Goal: Transaction & Acquisition: Purchase product/service

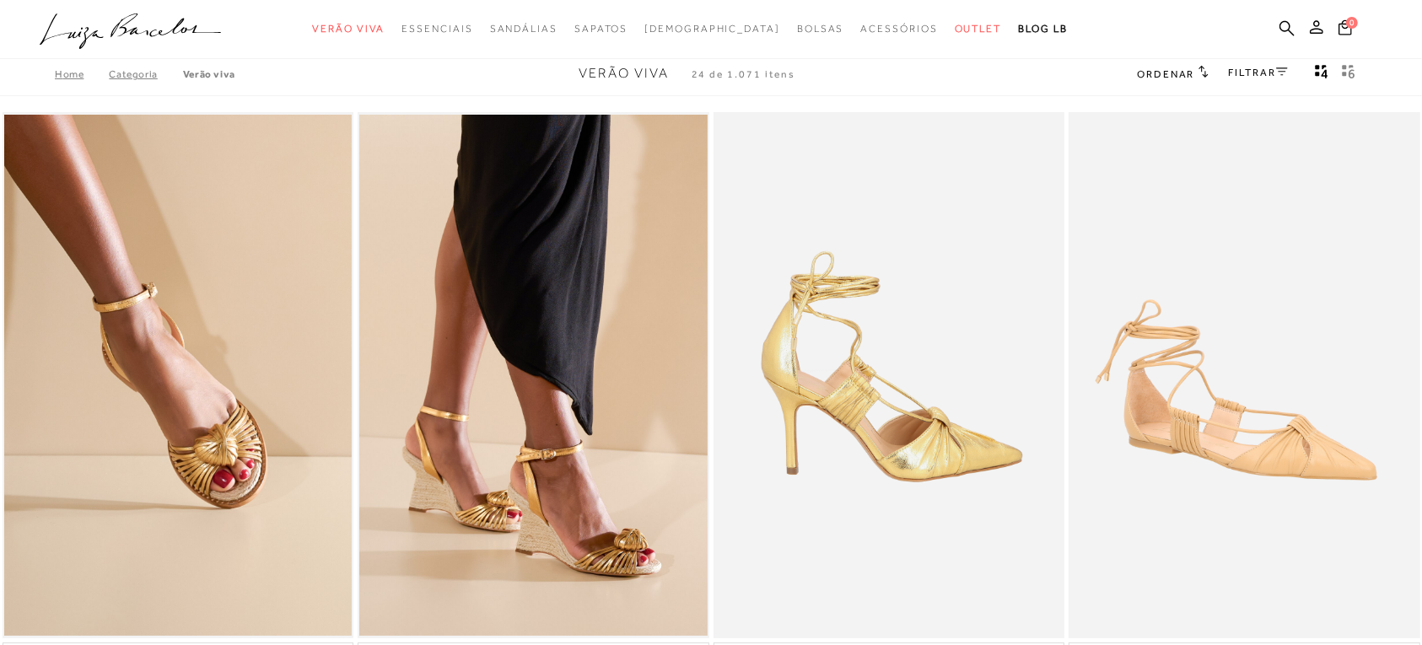
scroll to position [105, 0]
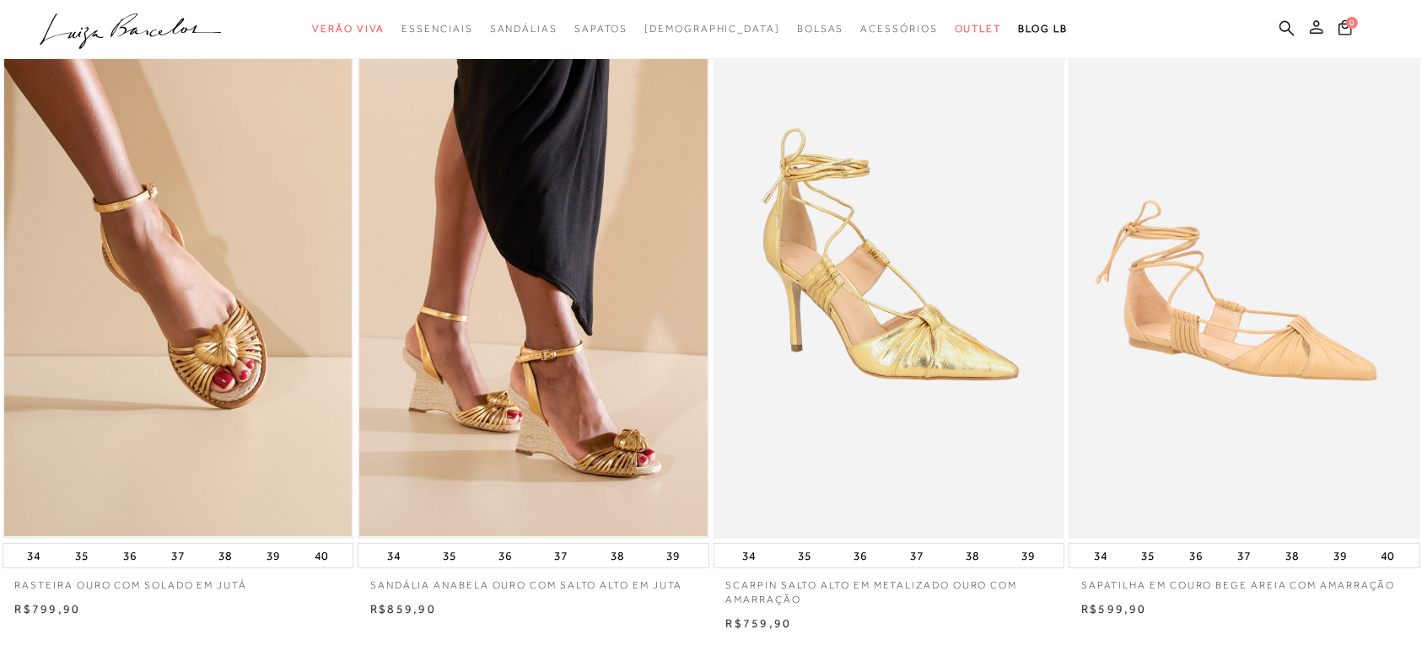
click at [1308, 30] on button at bounding box center [1317, 30] width 24 height 22
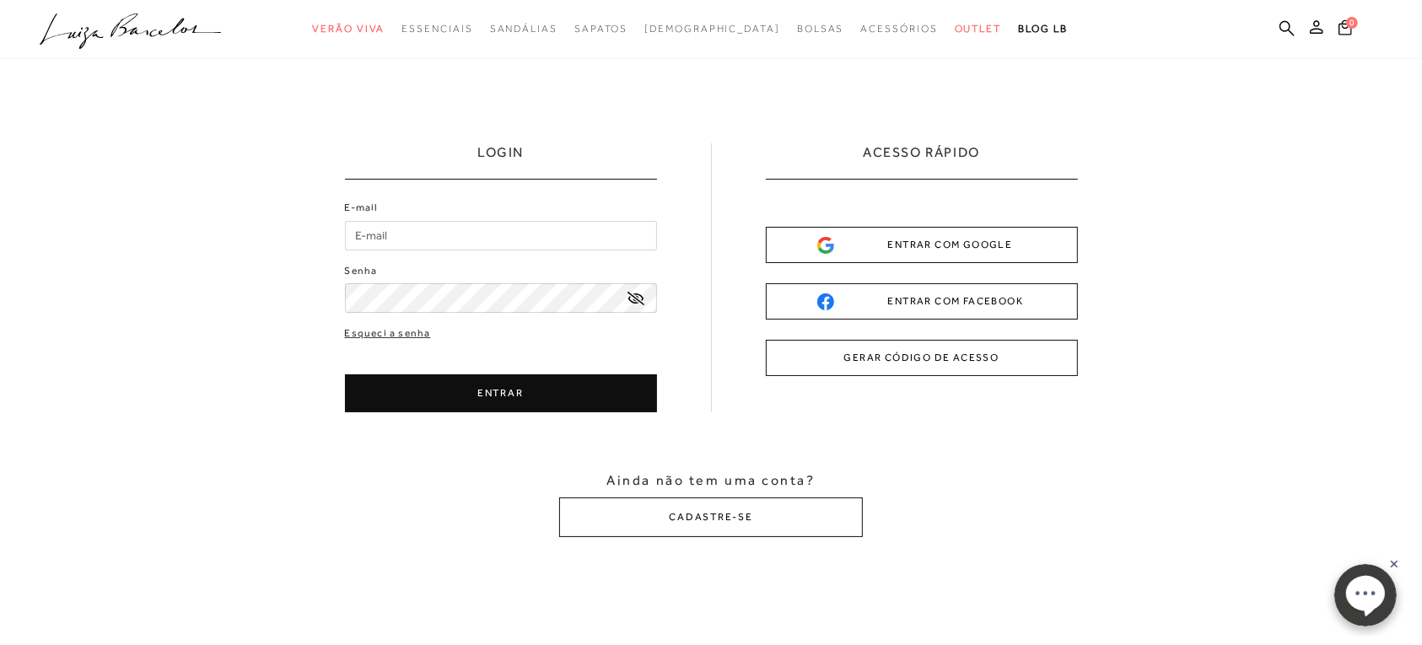
click at [455, 234] on input "E-mail" at bounding box center [501, 236] width 312 height 30
type input "[EMAIL_ADDRESS][DOMAIN_NAME]"
click at [503, 403] on button "ENTRAR" at bounding box center [501, 393] width 312 height 38
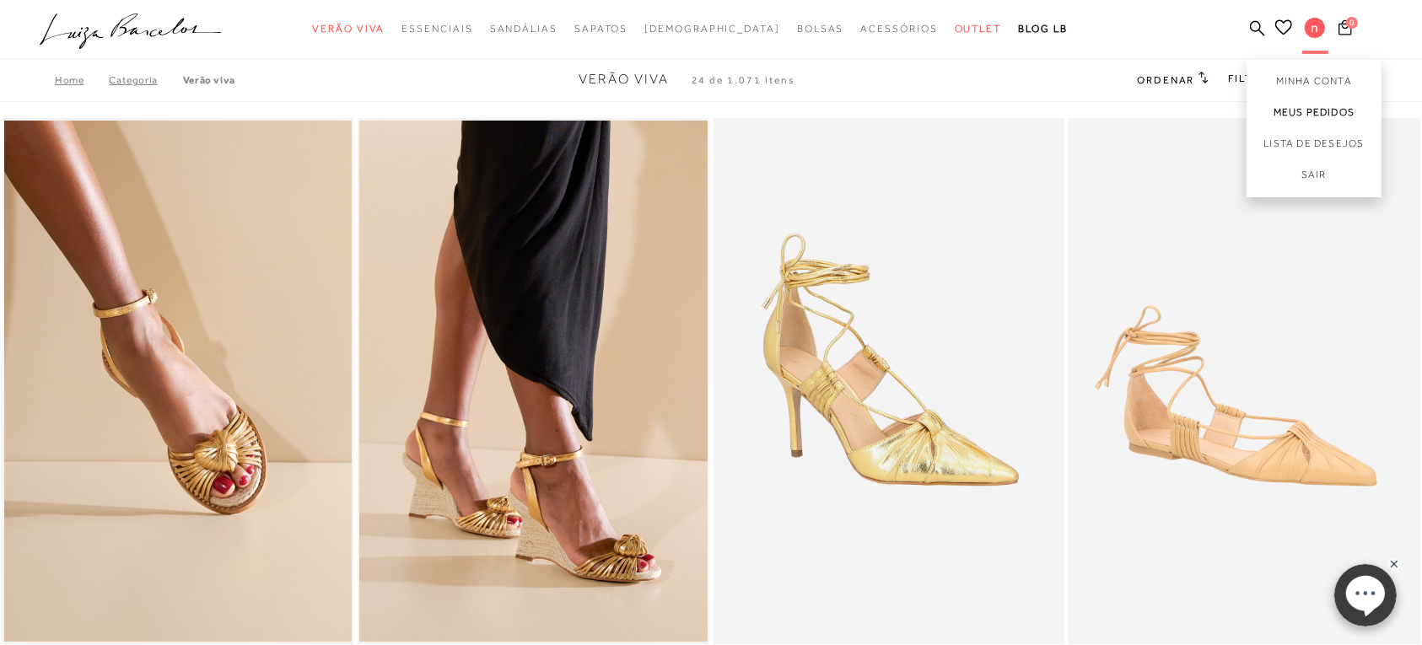
click at [1309, 106] on link "Meus Pedidos" at bounding box center [1314, 112] width 135 height 31
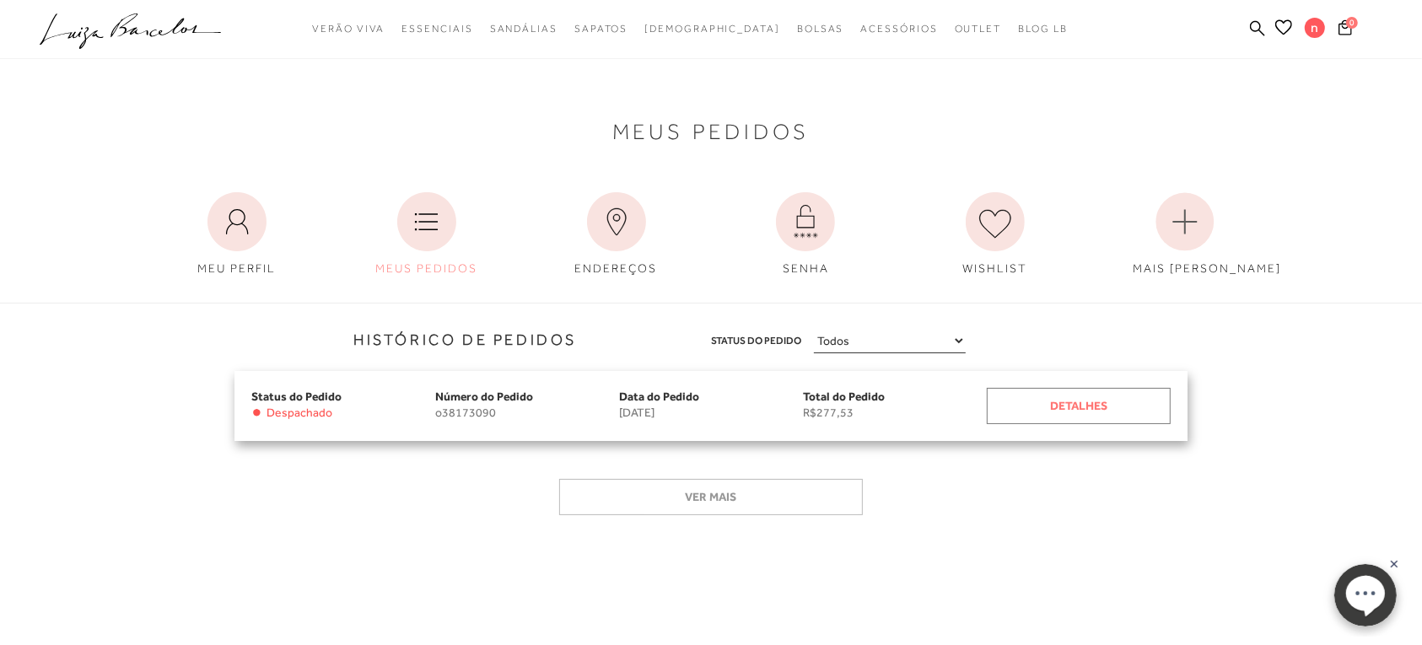
click at [1065, 403] on div "Detalhes" at bounding box center [1079, 406] width 184 height 36
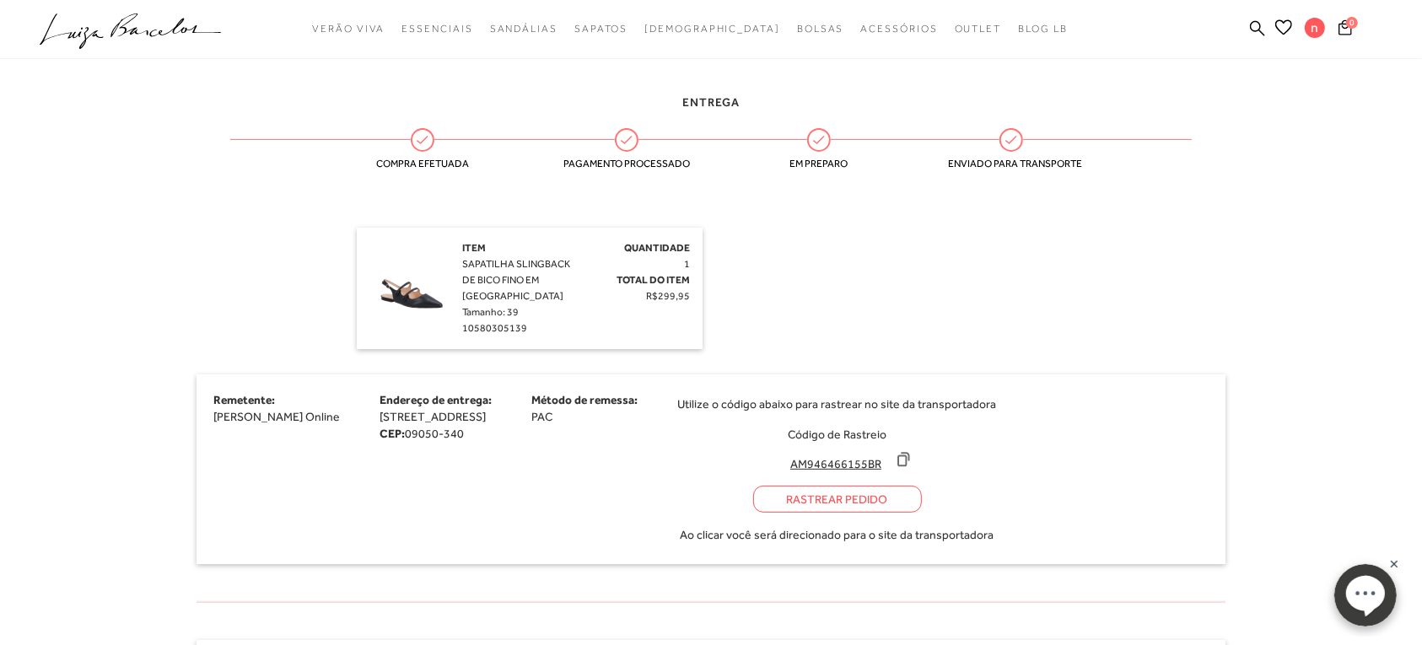
scroll to position [422, 0]
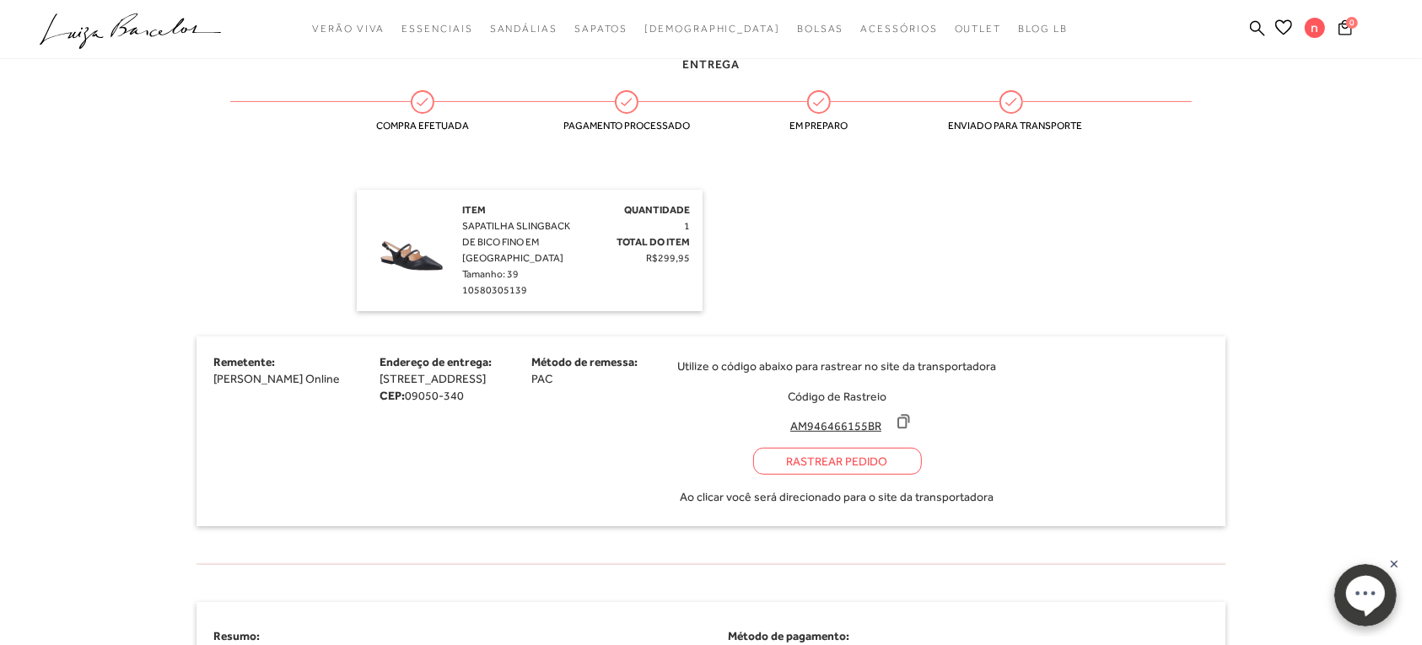
click at [912, 423] on icon at bounding box center [903, 421] width 17 height 17
click at [922, 466] on div "Rastrear Pedido" at bounding box center [837, 461] width 169 height 27
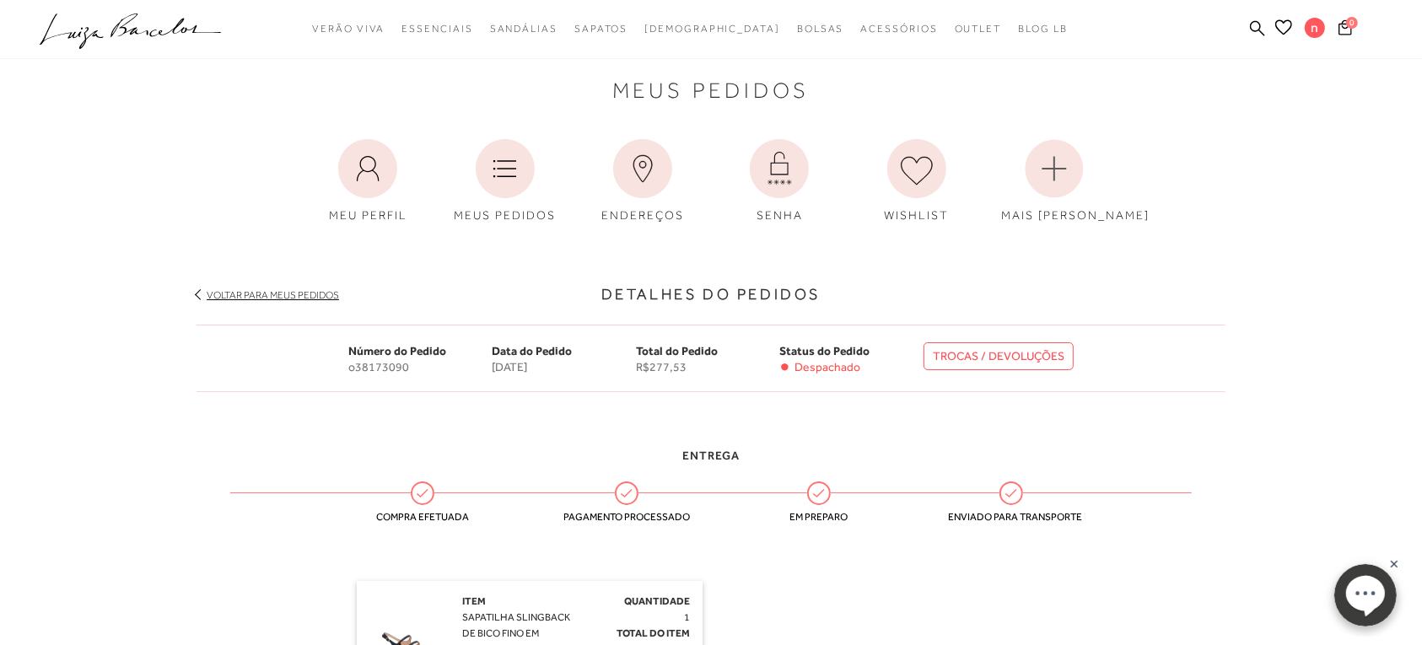
scroll to position [0, 0]
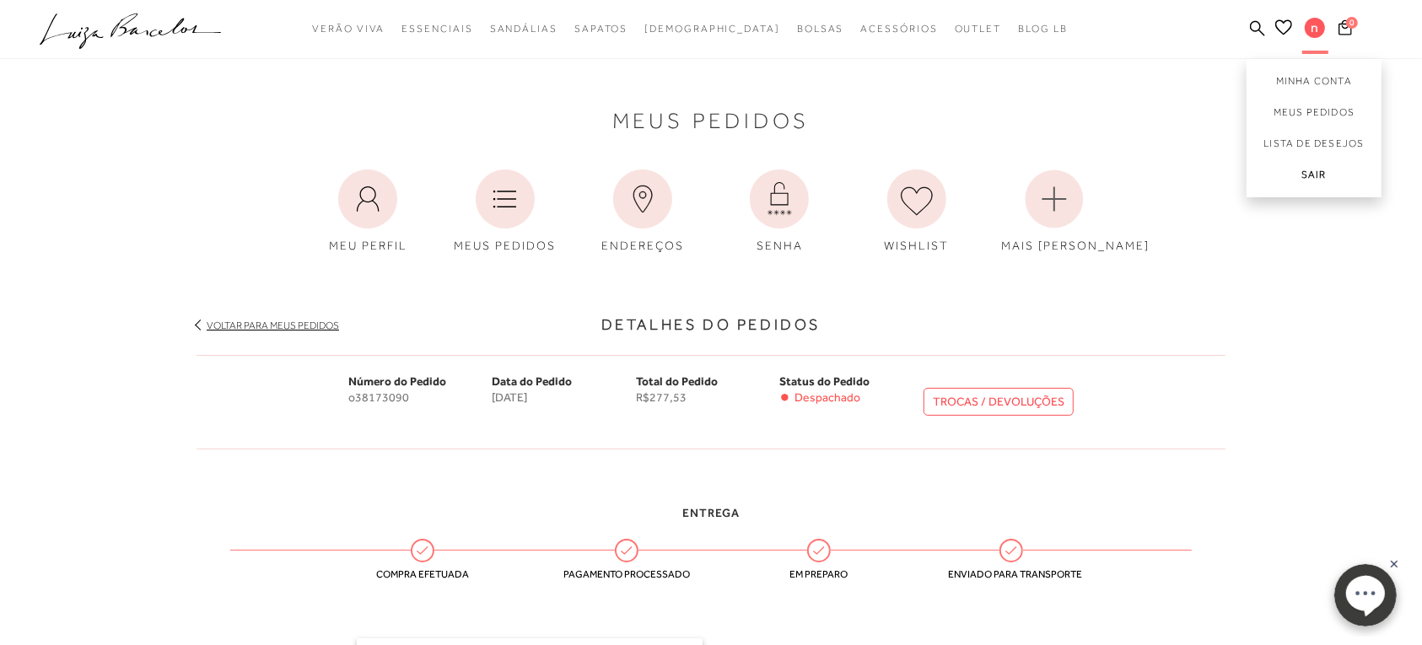
click at [1313, 170] on link "Sair" at bounding box center [1314, 178] width 135 height 38
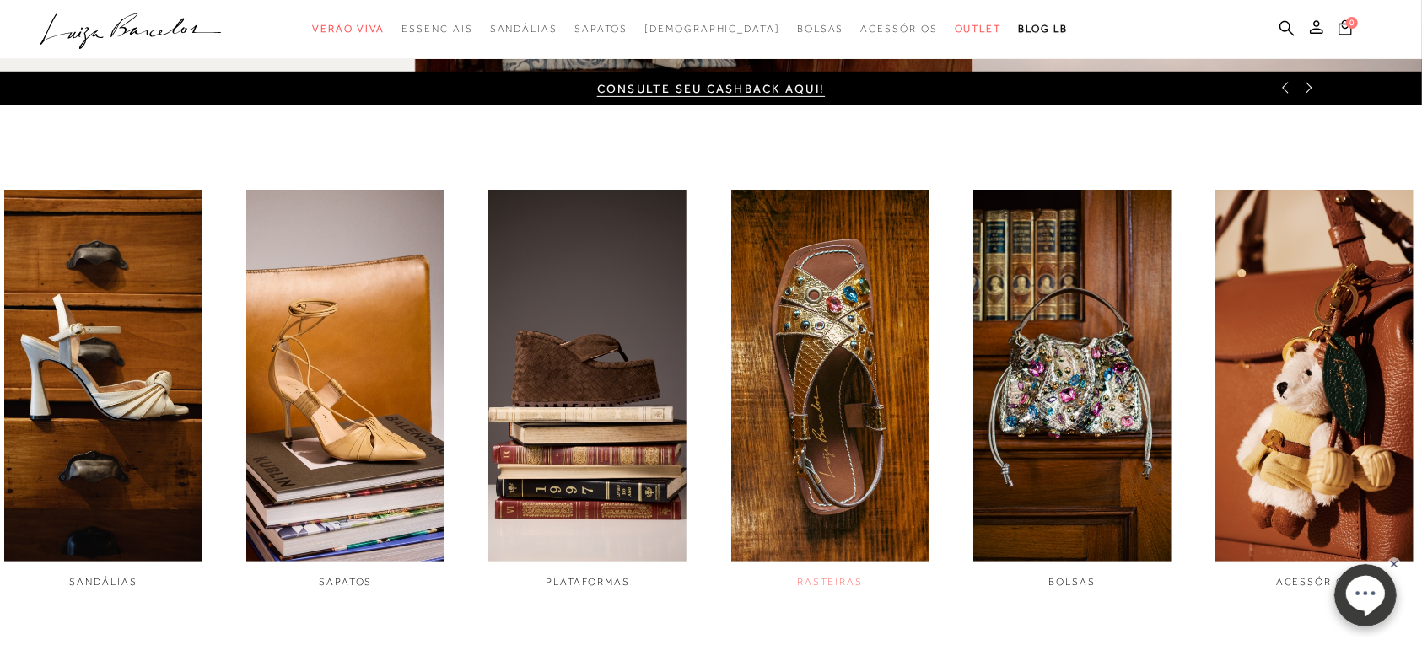
scroll to position [633, 0]
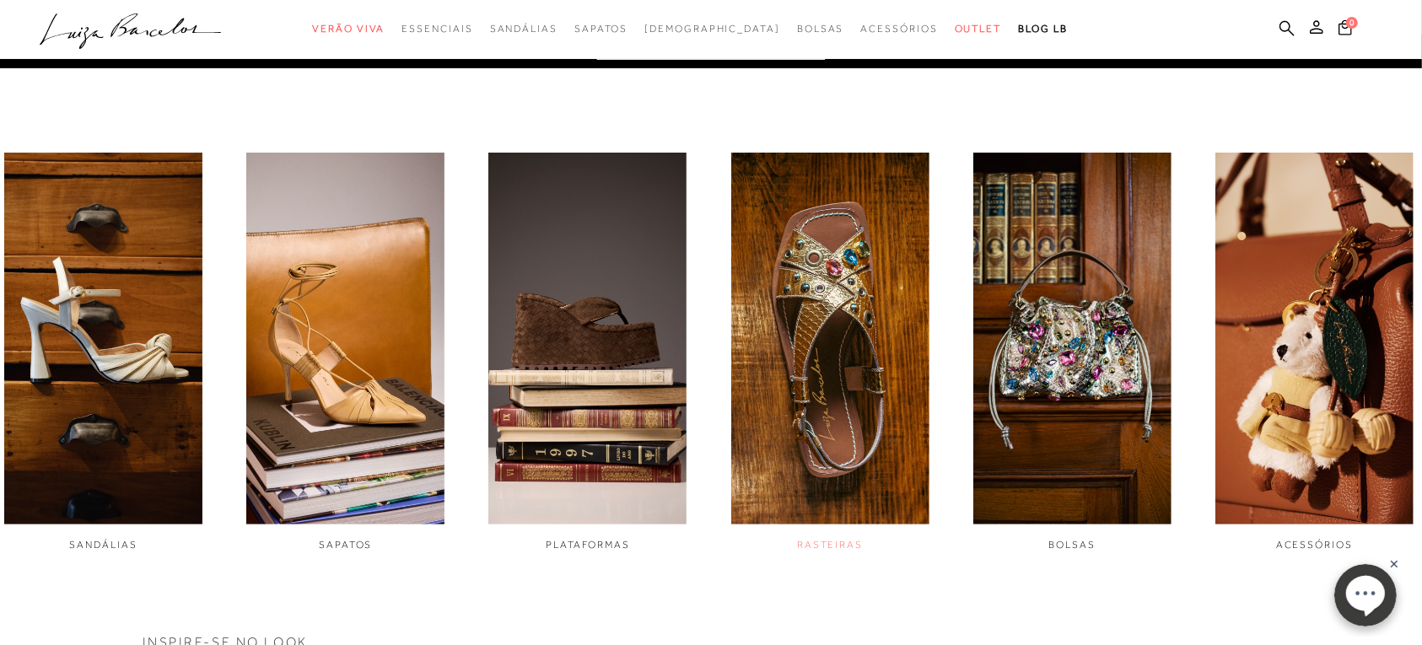
click at [825, 377] on img "4 / 6" at bounding box center [830, 339] width 198 height 372
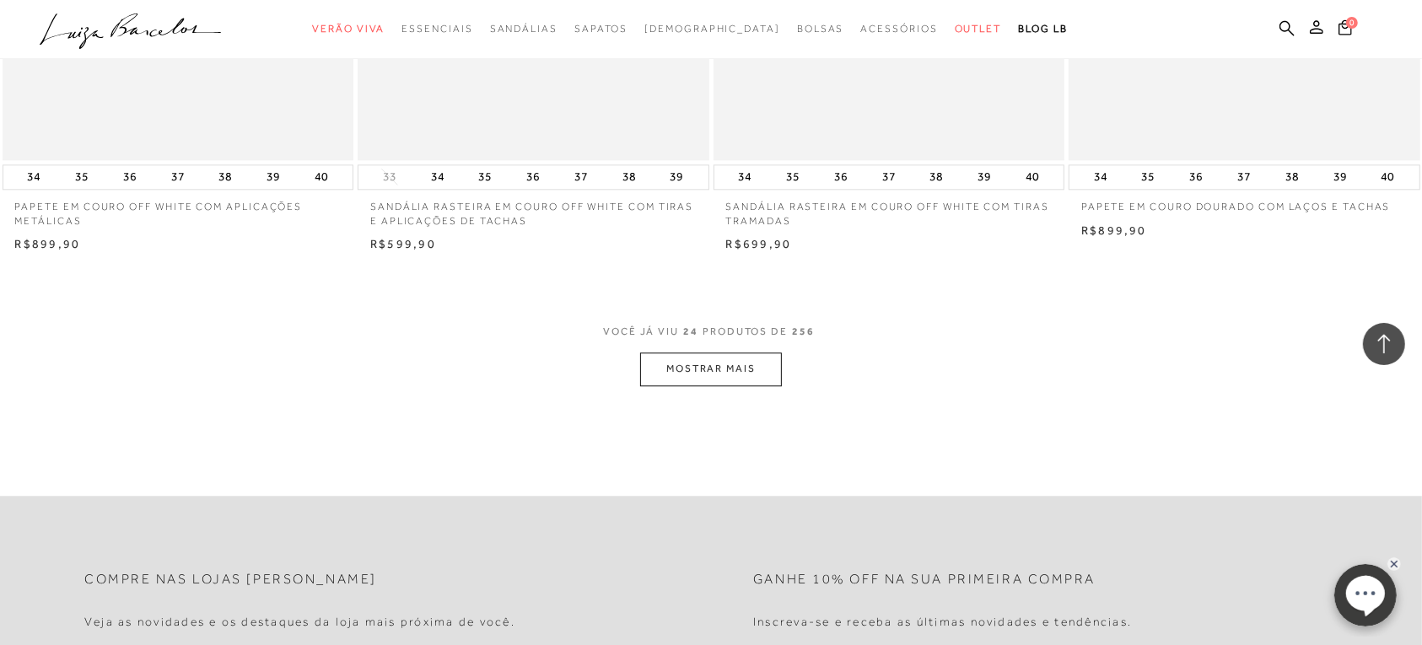
scroll to position [3795, 0]
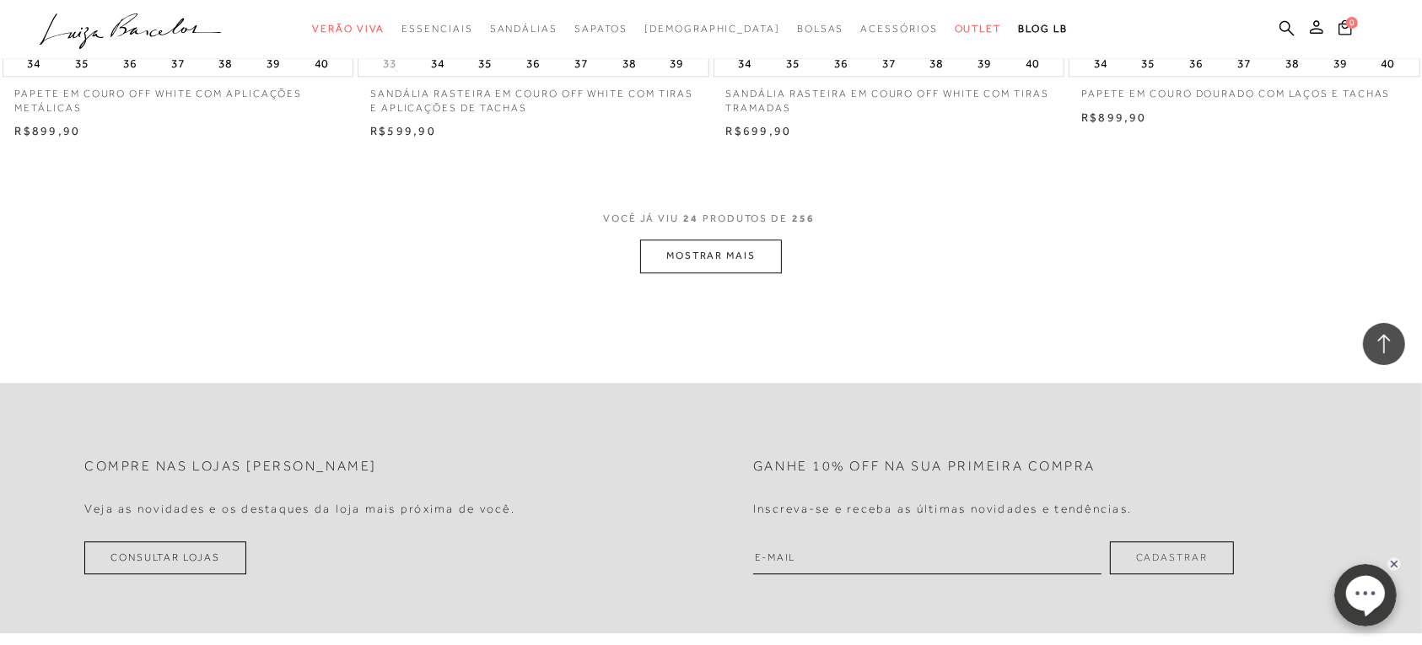
click at [713, 250] on button "MOSTRAR MAIS" at bounding box center [711, 256] width 142 height 33
click at [714, 266] on button "MOSTRAR MAIS" at bounding box center [711, 256] width 142 height 33
click at [715, 259] on button "MOSTRAR MAIS" at bounding box center [711, 256] width 142 height 33
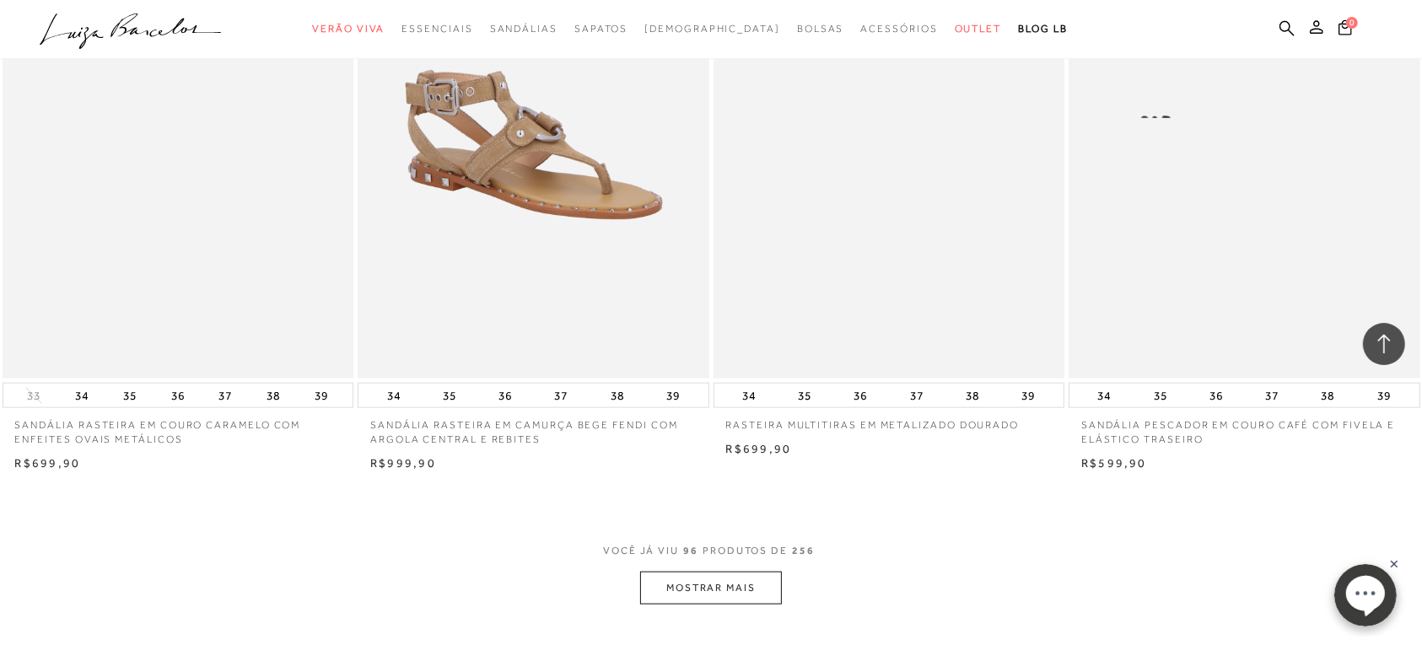
scroll to position [7274, 0]
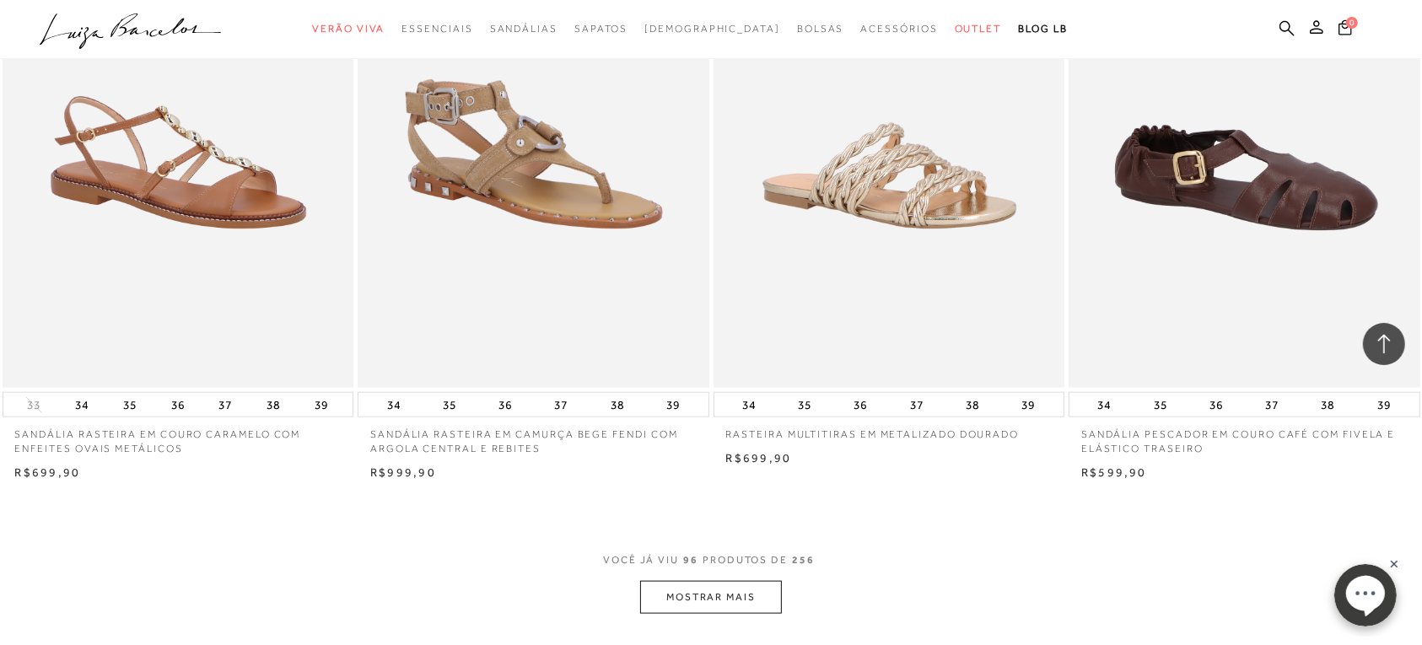
click at [1240, 191] on img at bounding box center [1245, 125] width 350 height 527
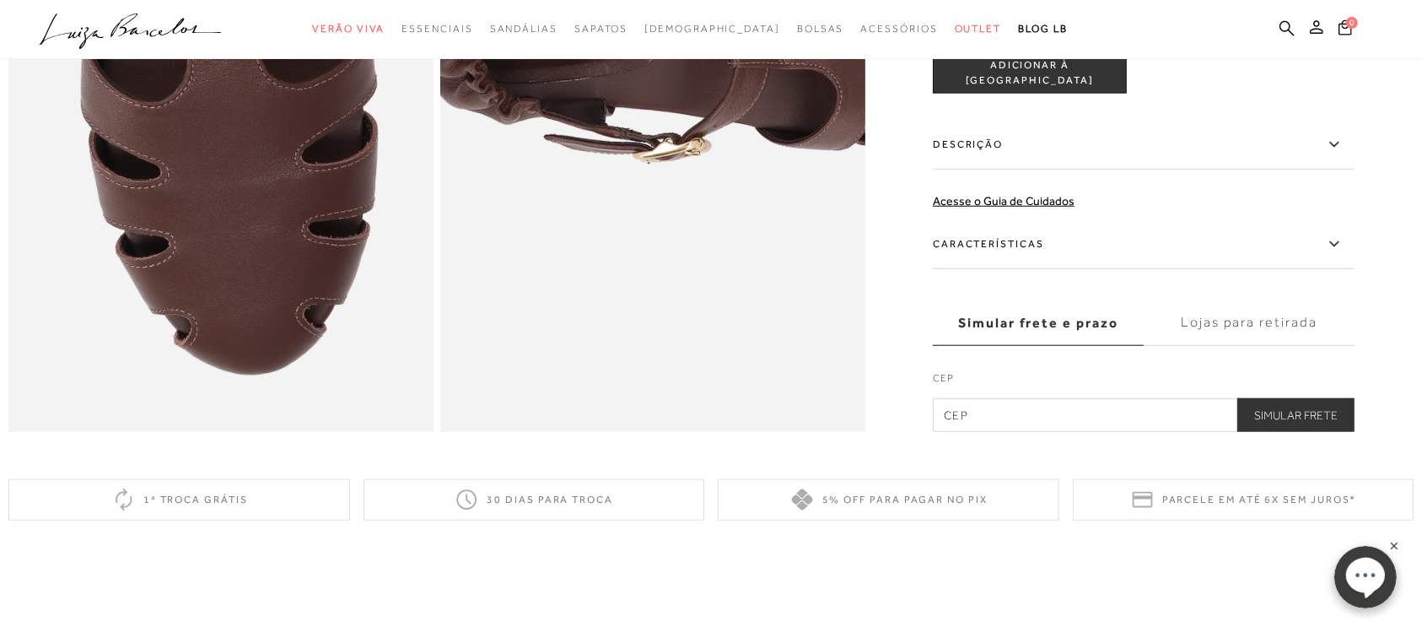
scroll to position [1265, 0]
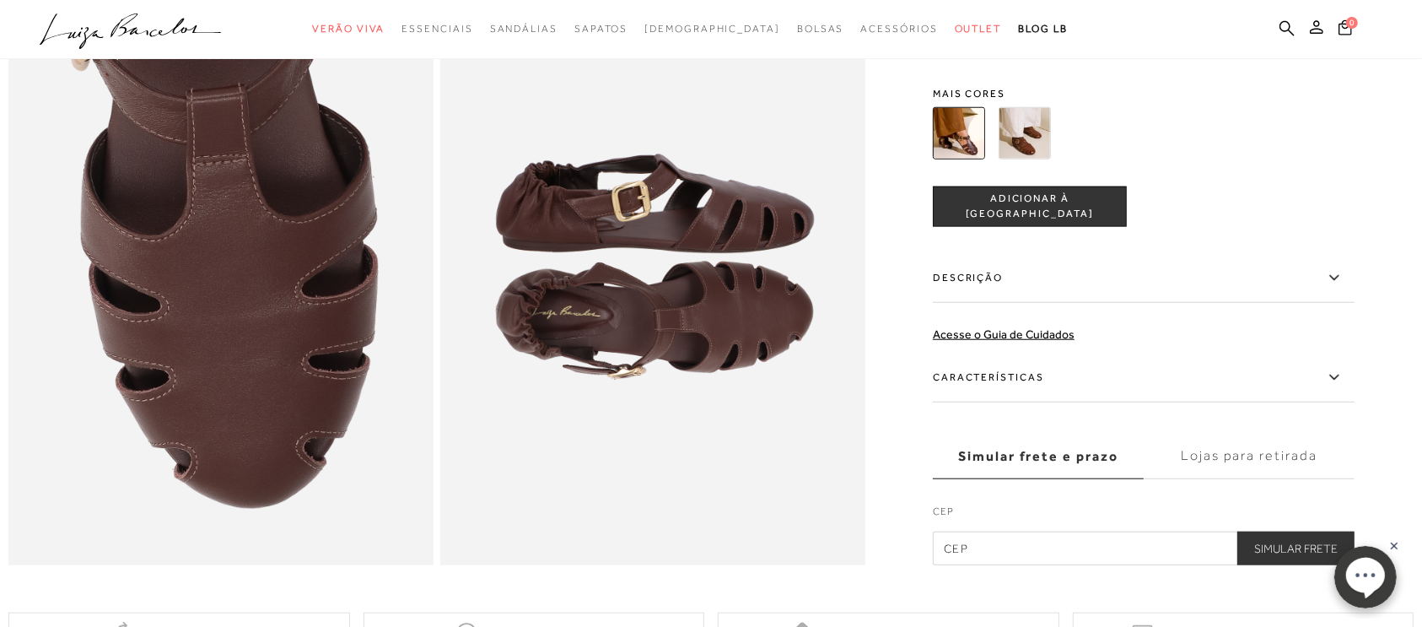
click at [1026, 159] on img at bounding box center [1025, 133] width 52 height 52
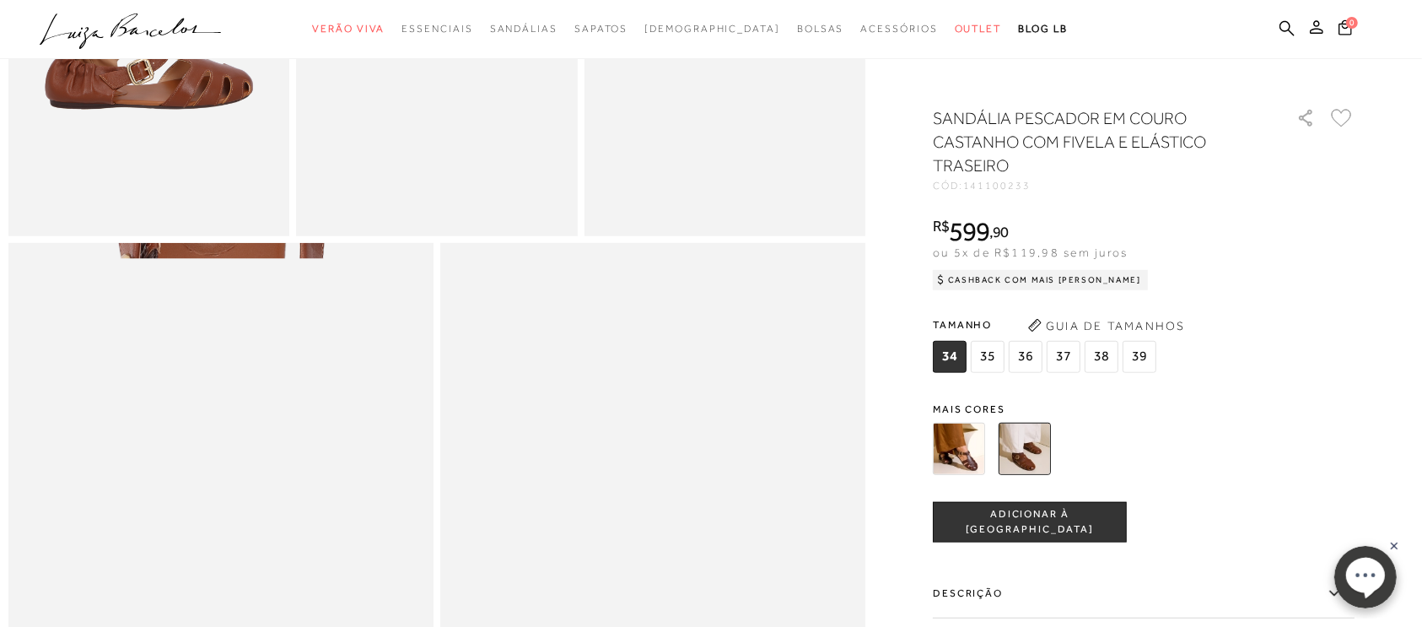
scroll to position [1054, 0]
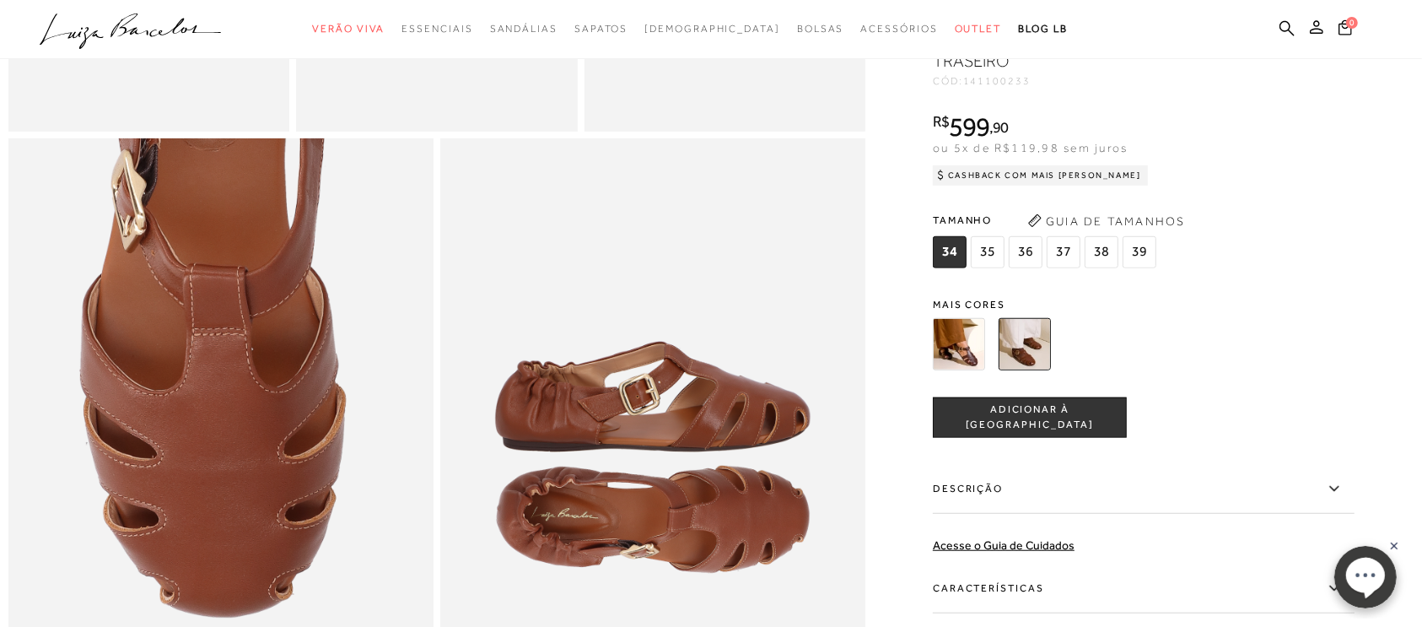
click at [959, 370] on img at bounding box center [959, 344] width 52 height 52
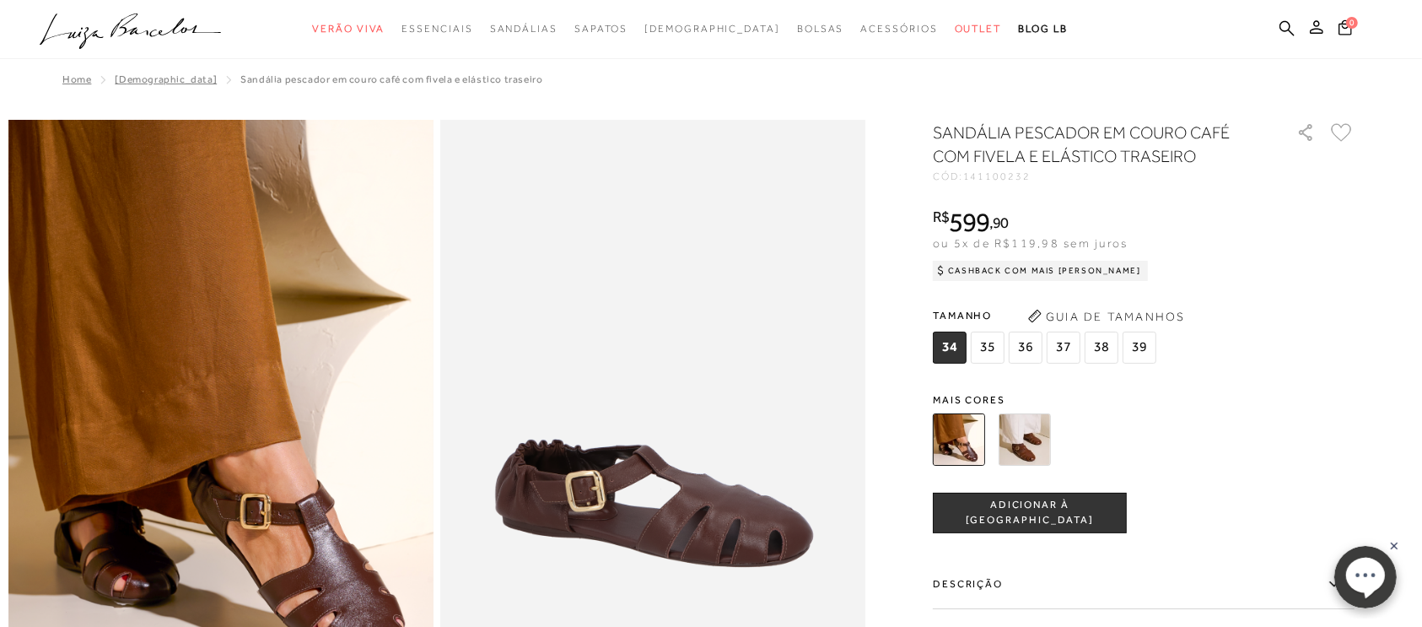
click at [1148, 347] on span "39" at bounding box center [1140, 347] width 34 height 32
click at [1050, 510] on span "ADICIONAR À [GEOGRAPHIC_DATA]" at bounding box center [1030, 513] width 192 height 30
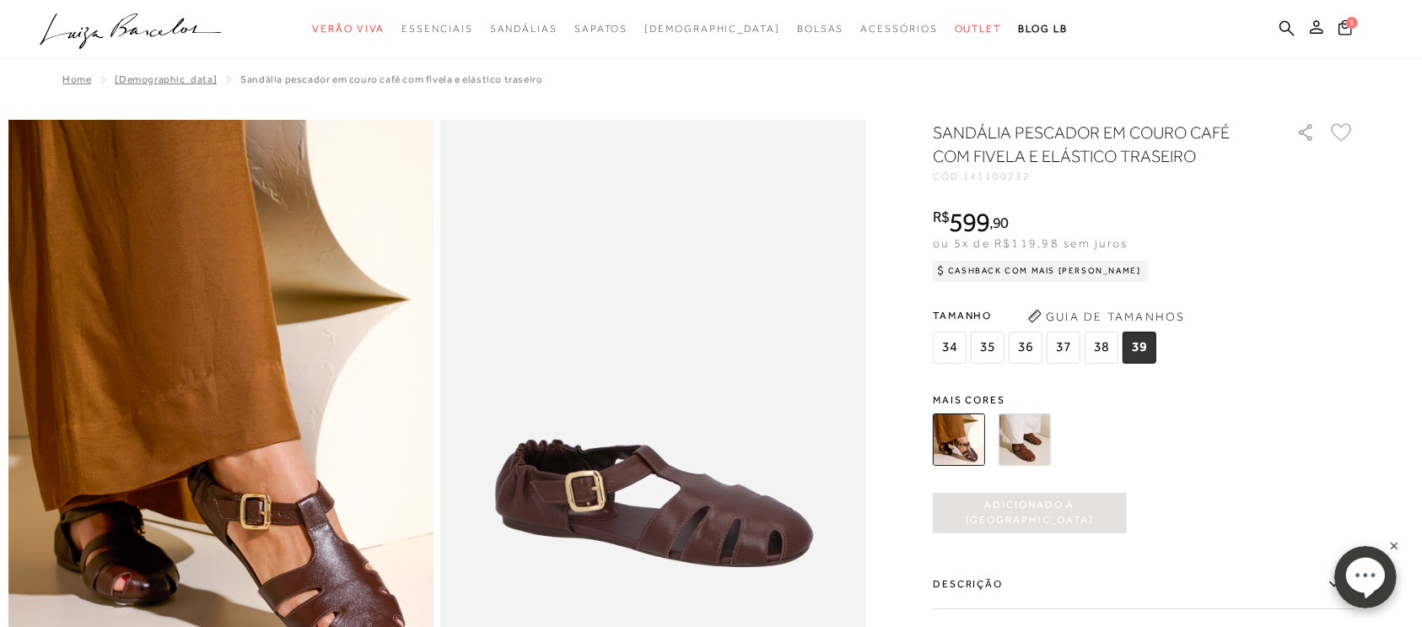
scroll to position [1054, 0]
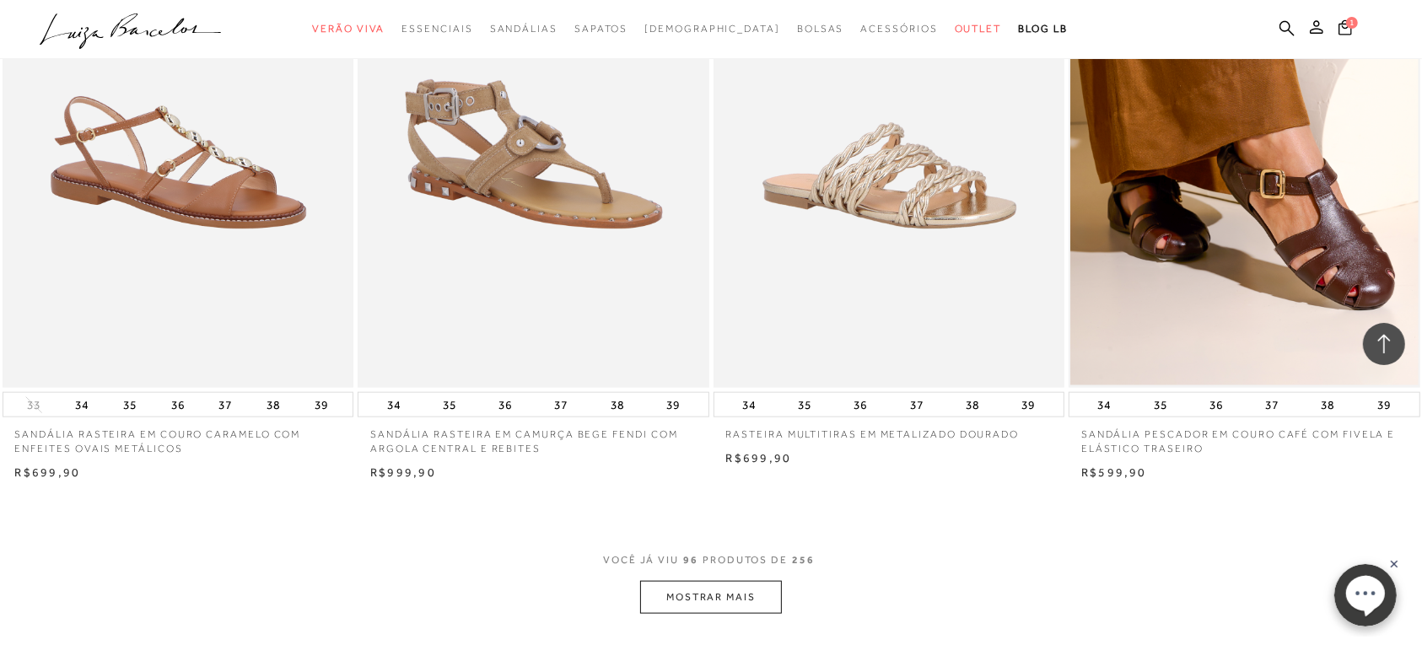
scroll to position [7590, 0]
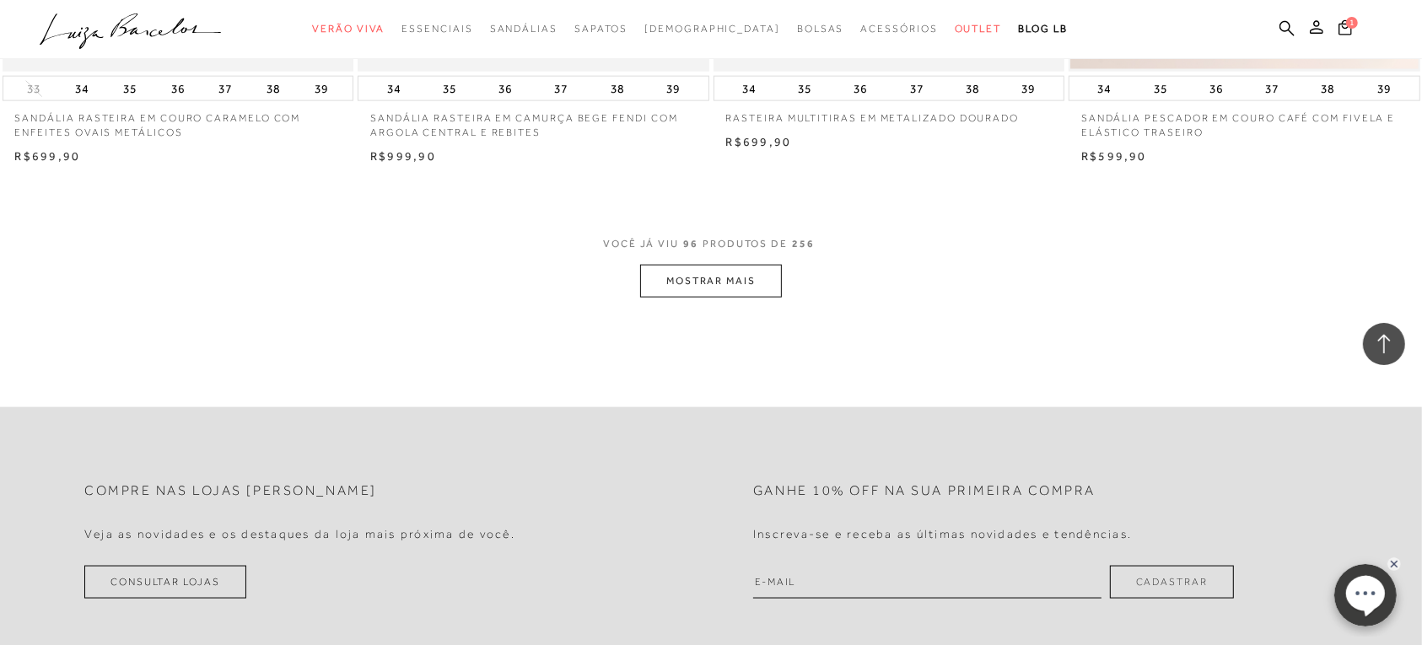
click at [708, 277] on button "MOSTRAR MAIS" at bounding box center [711, 281] width 142 height 33
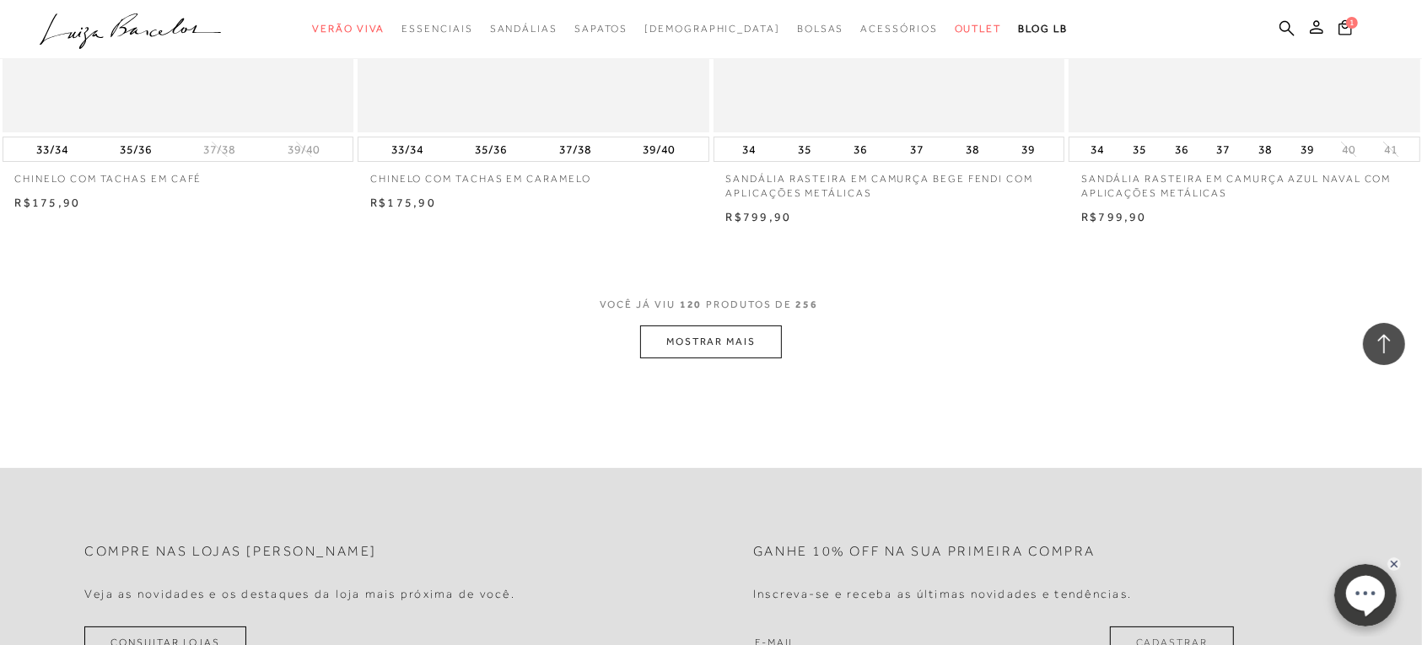
scroll to position [11491, 0]
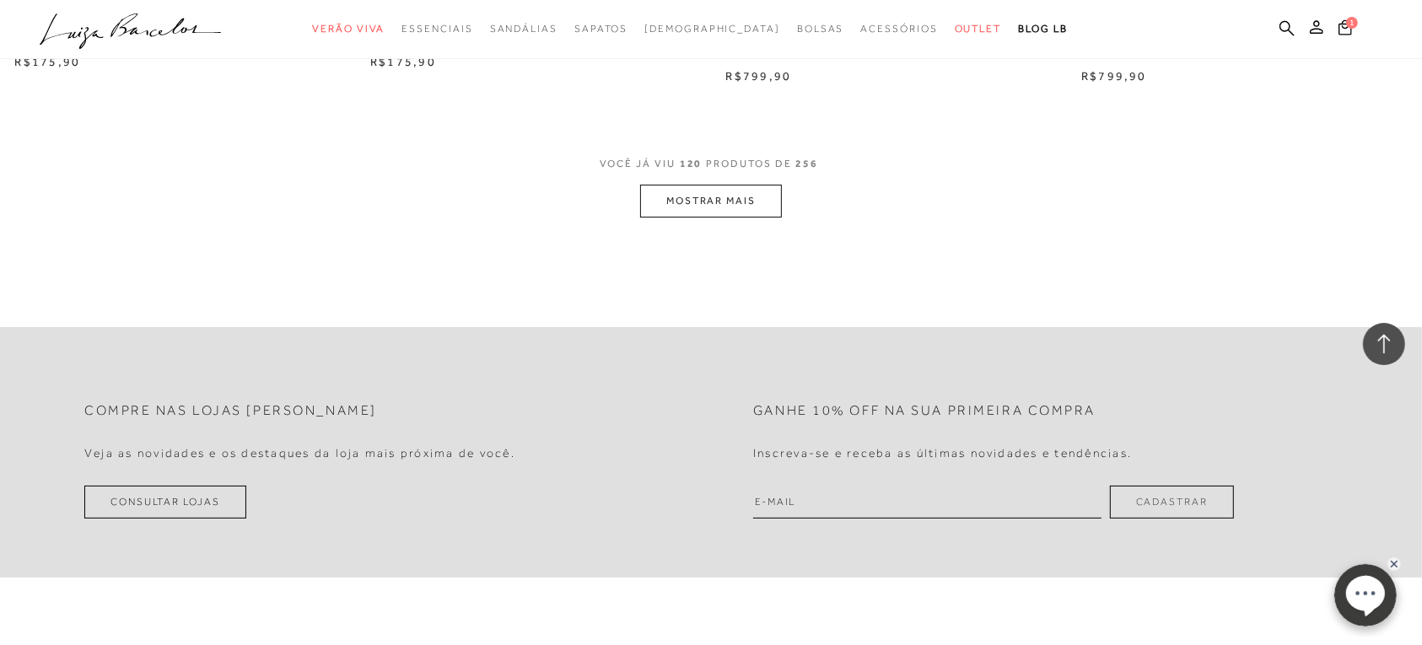
click at [731, 207] on button "MOSTRAR MAIS" at bounding box center [711, 201] width 142 height 33
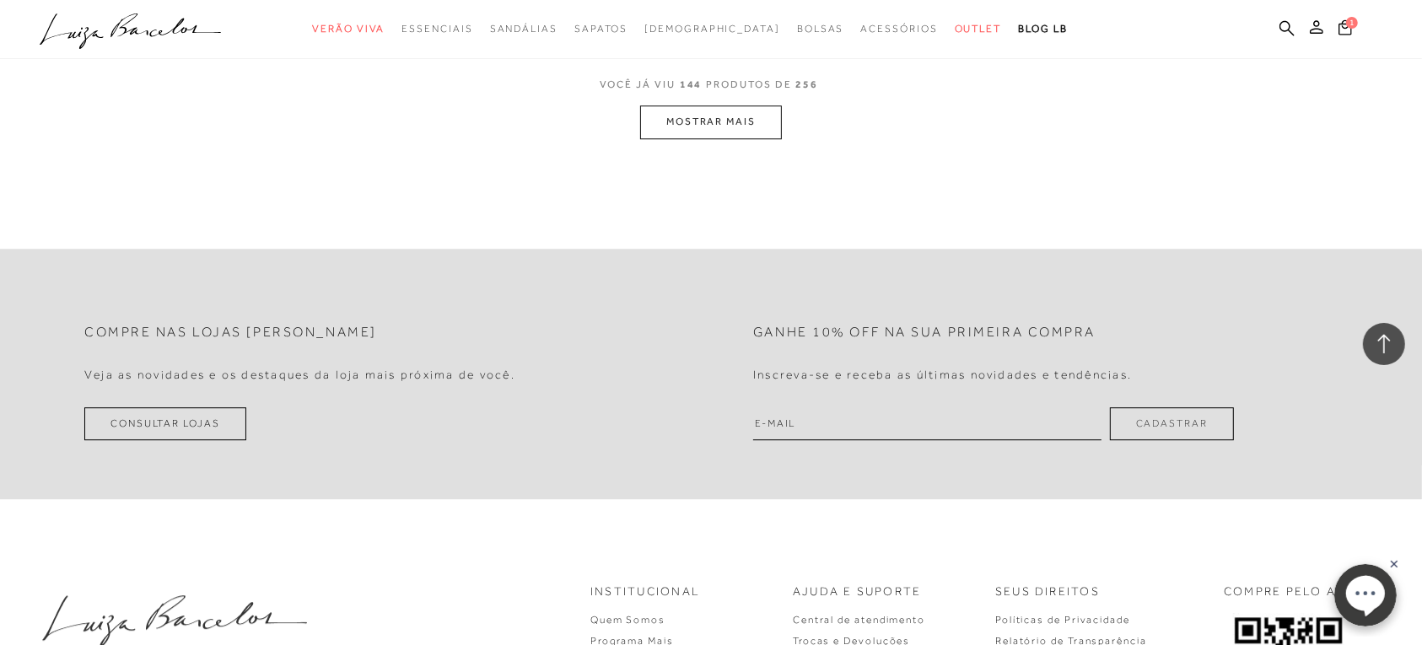
scroll to position [15392, 0]
click at [701, 121] on button "MOSTRAR MAIS" at bounding box center [711, 120] width 142 height 33
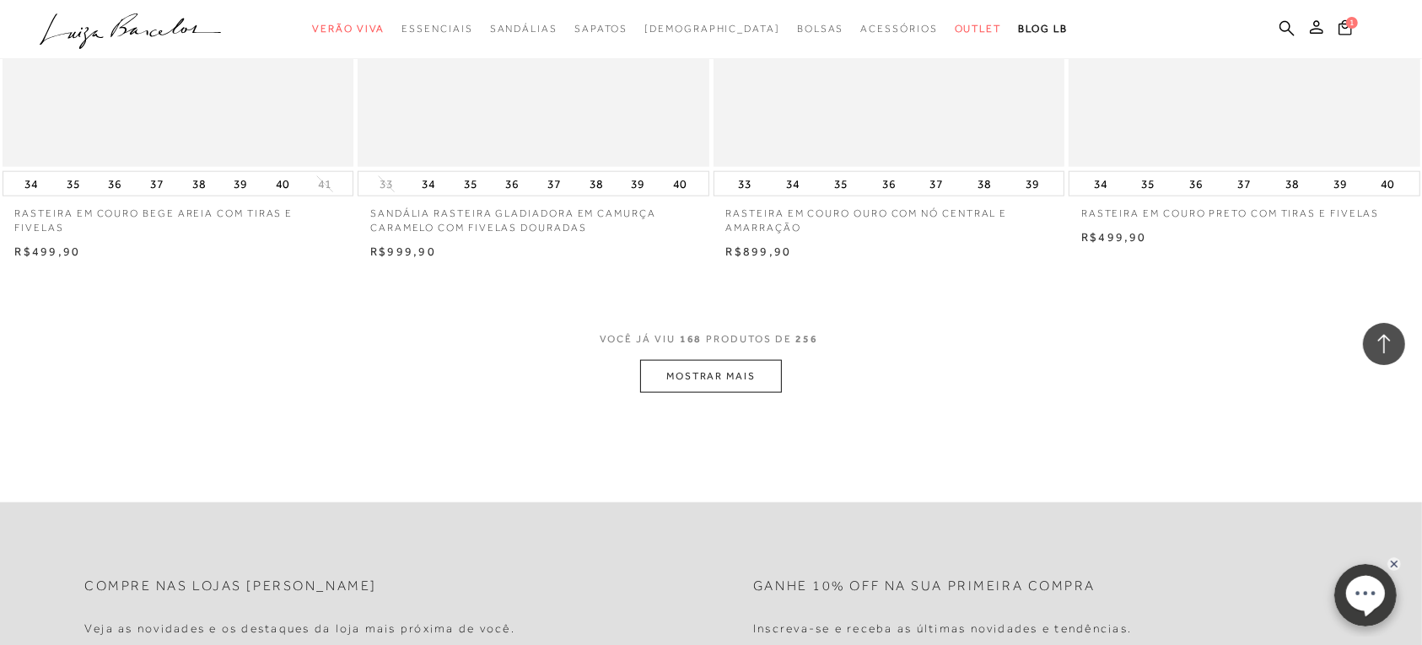
scroll to position [18976, 0]
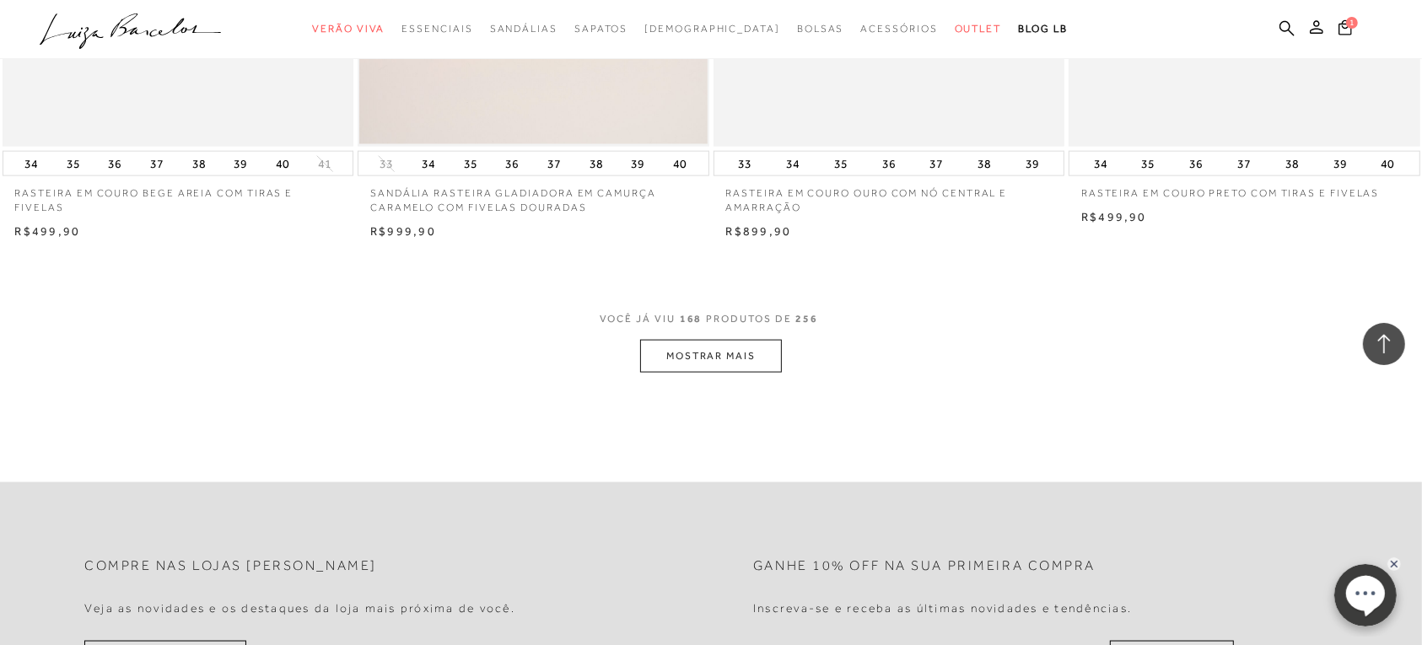
click at [693, 353] on button "MOSTRAR MAIS" at bounding box center [711, 356] width 142 height 33
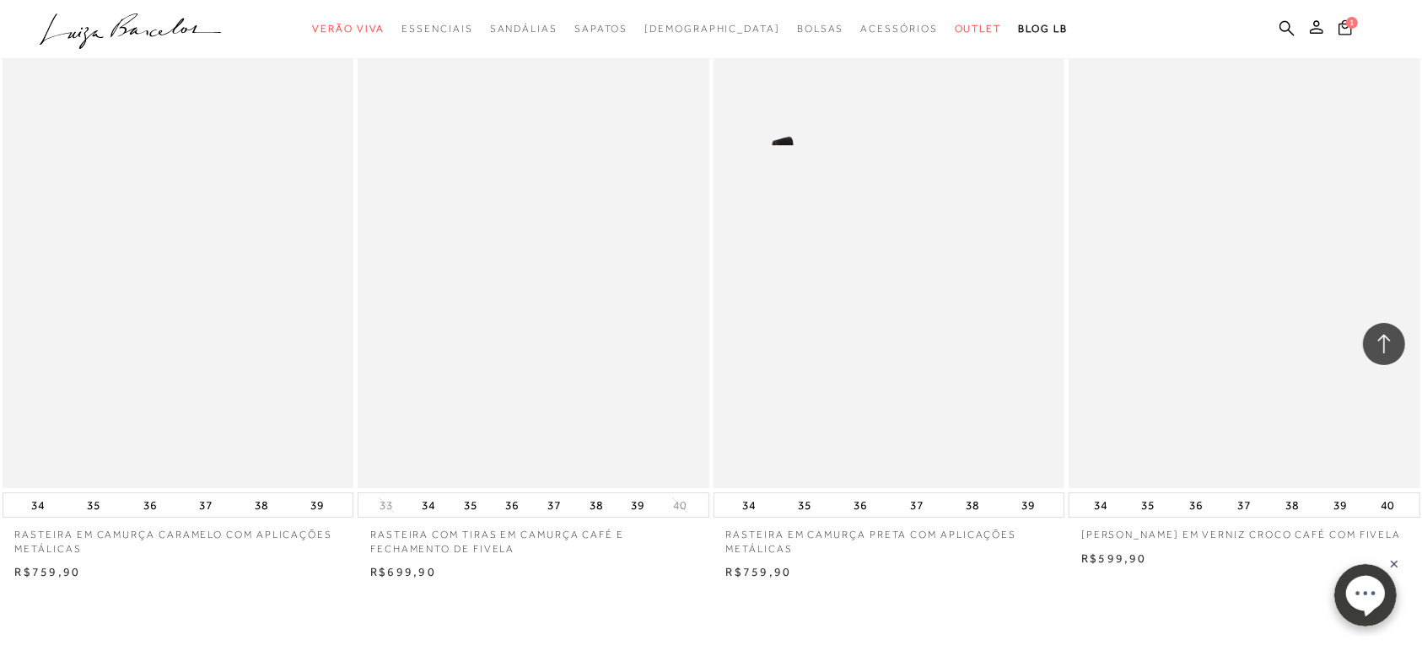
scroll to position [22876, 0]
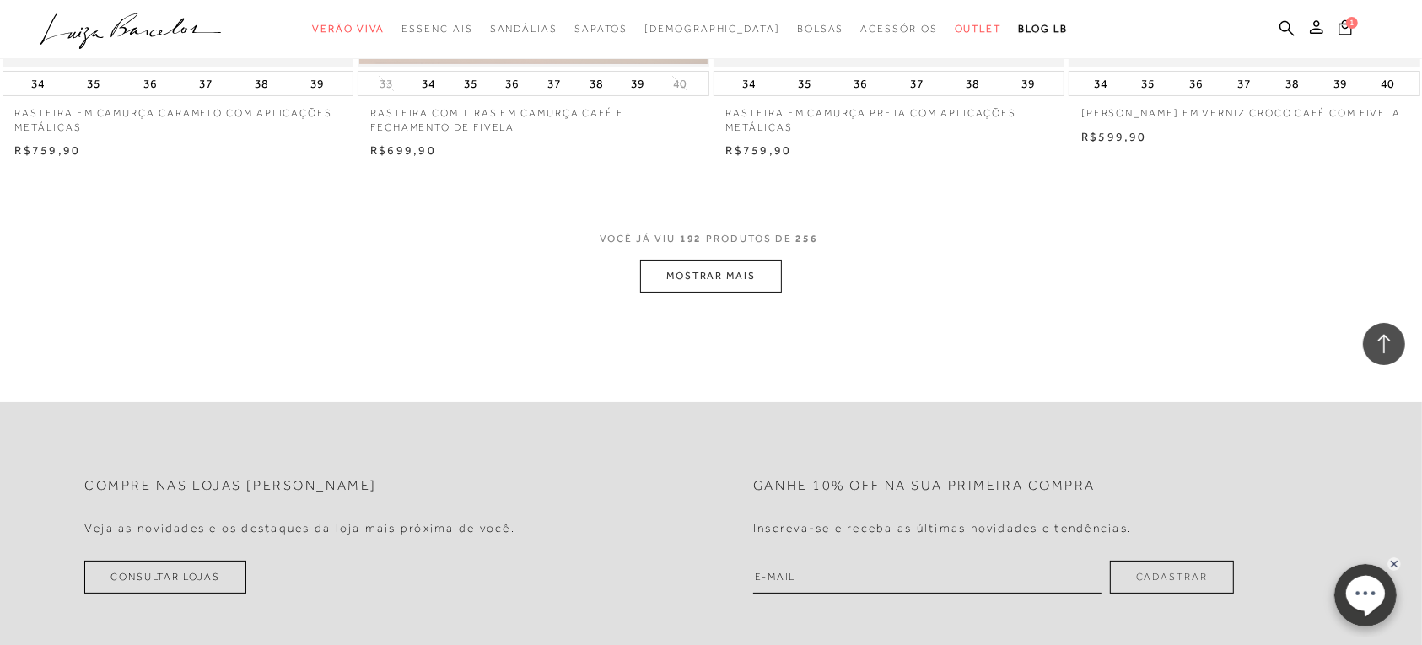
click at [709, 283] on button "MOSTRAR MAIS" at bounding box center [711, 276] width 142 height 33
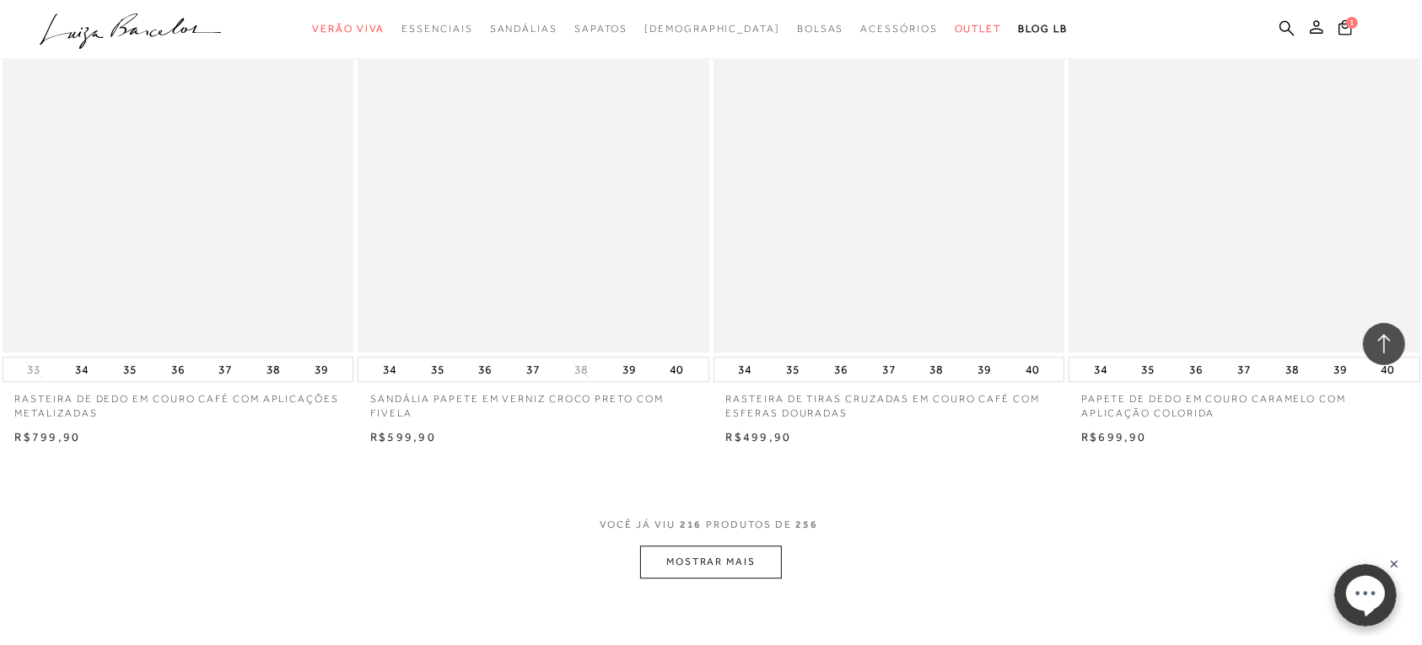
scroll to position [26726, 0]
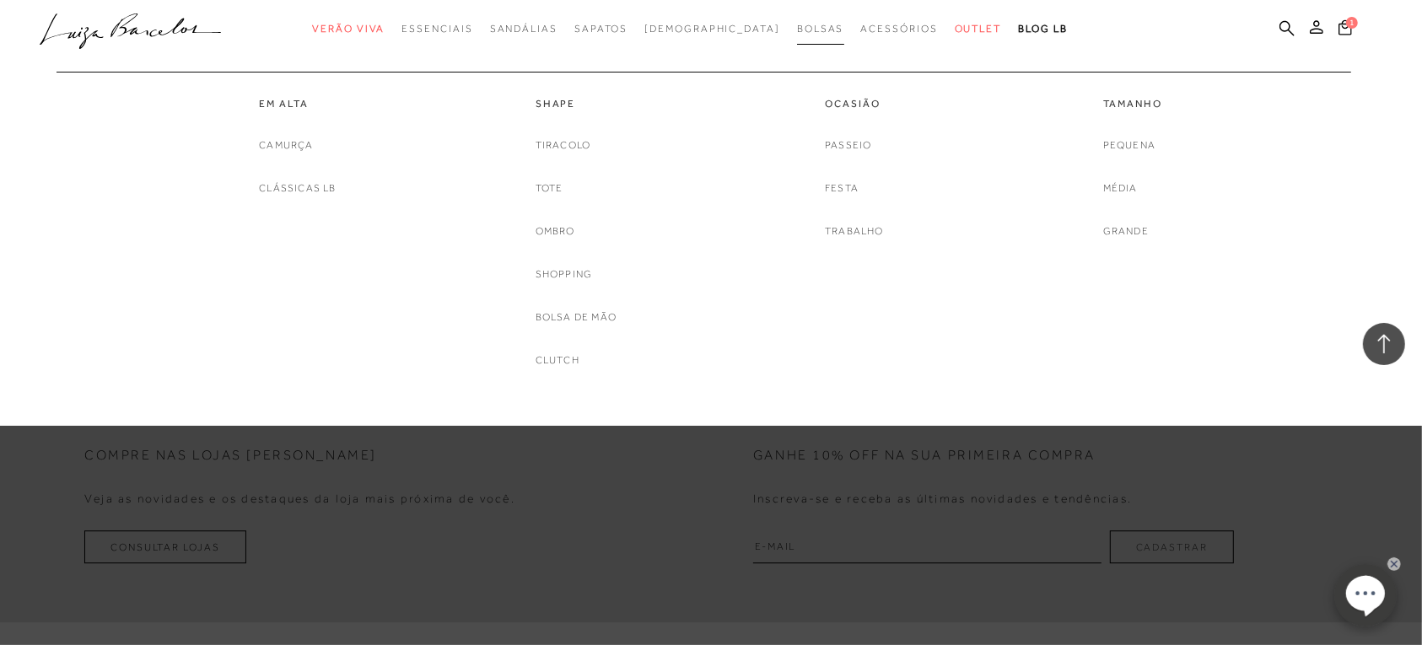
click at [797, 31] on span "Bolsas" at bounding box center [820, 29] width 47 height 12
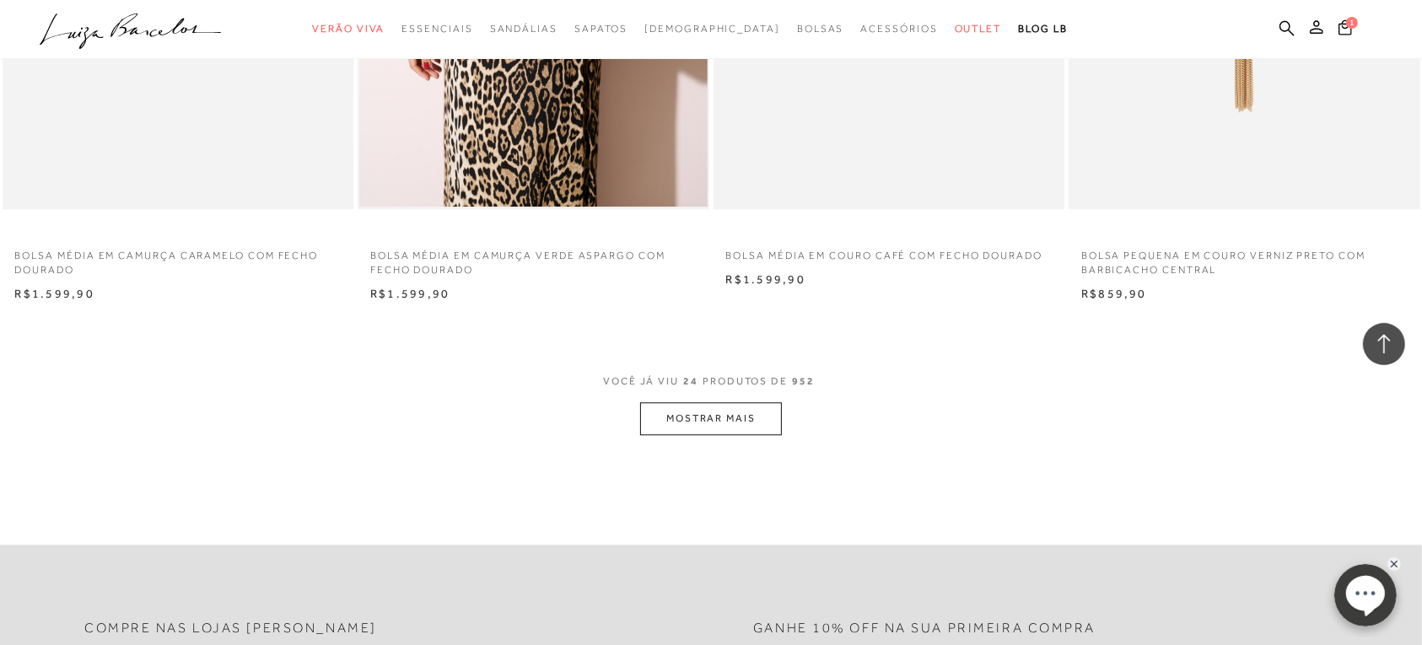
scroll to position [3795, 0]
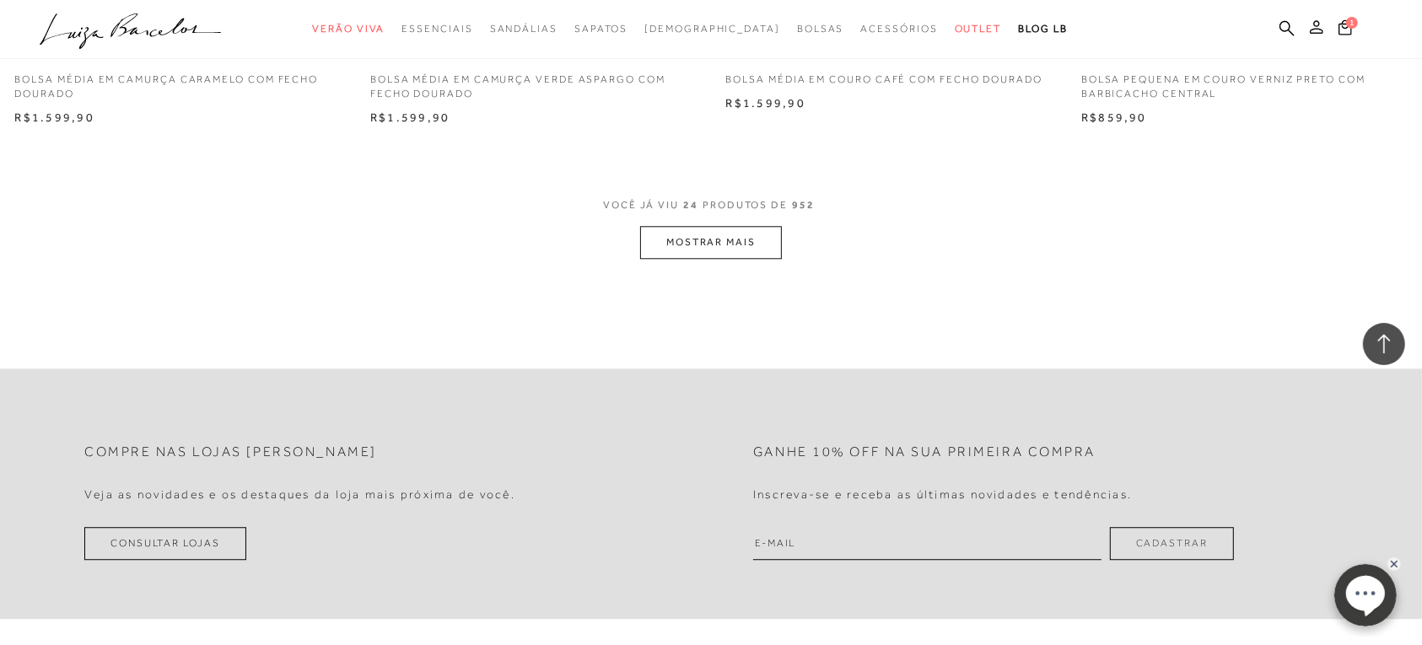
click at [1313, 32] on icon at bounding box center [1316, 26] width 13 height 13
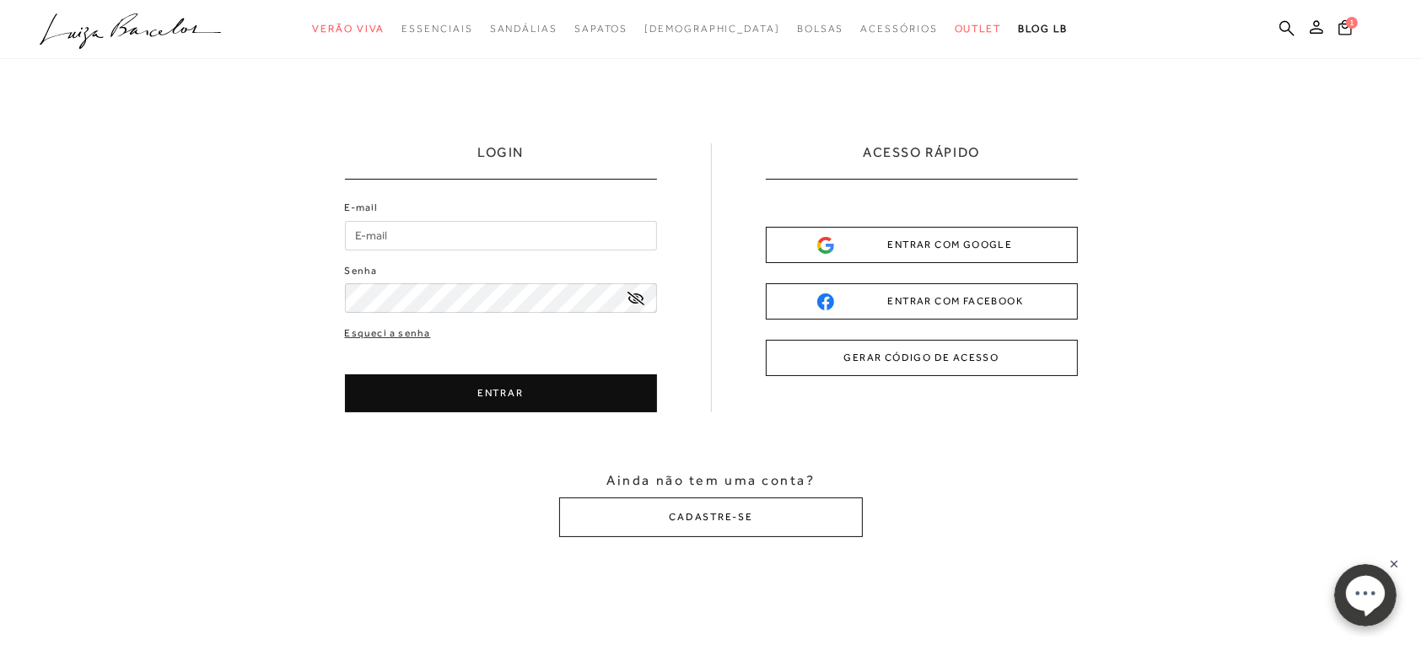
click at [1317, 27] on icon at bounding box center [1316, 26] width 13 height 13
